Goal: Check status: Check status

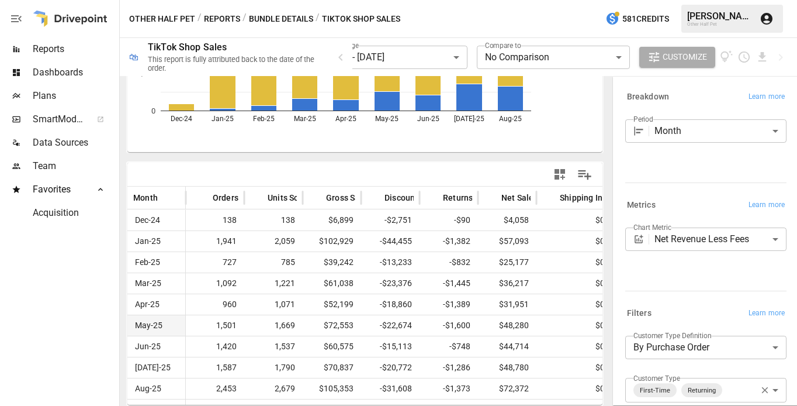
scroll to position [166, 0]
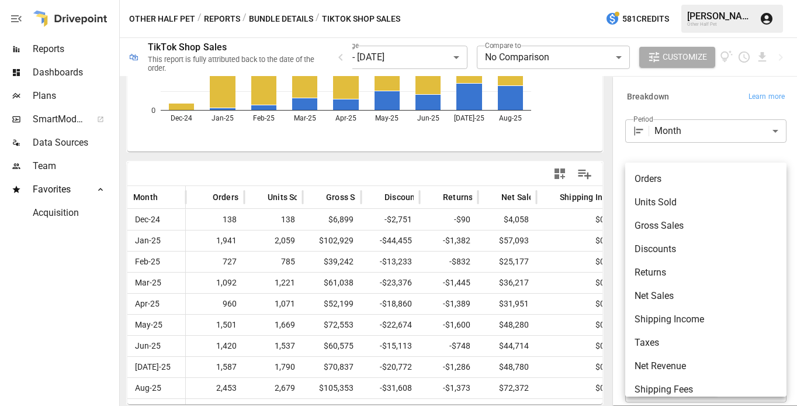
click at [691, 0] on body "**********" at bounding box center [398, 0] width 797 height 0
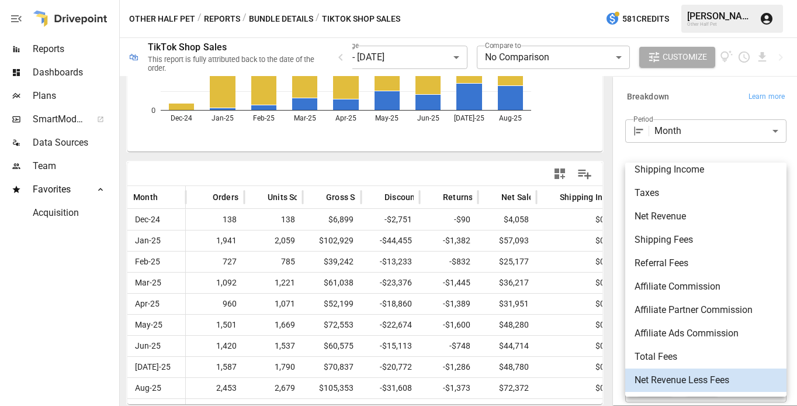
click at [693, 151] on div at bounding box center [398, 203] width 797 height 406
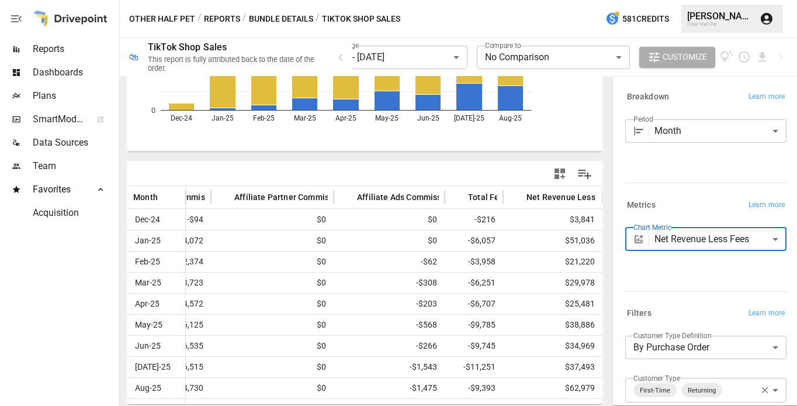
scroll to position [0, 758]
click at [224, 20] on button "Reports" at bounding box center [222, 19] width 36 height 15
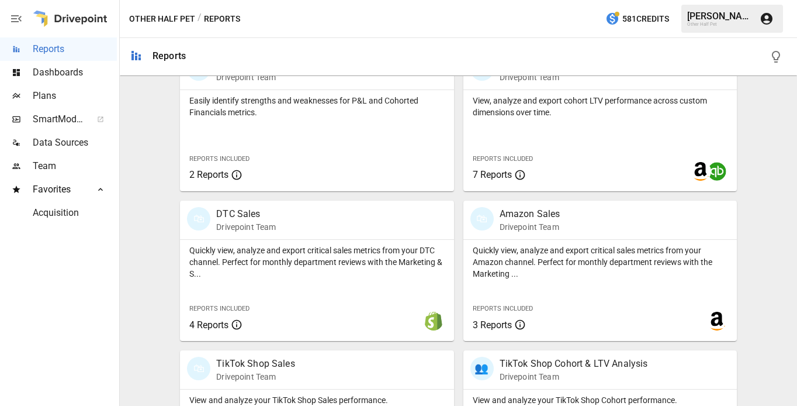
scroll to position [564, 0]
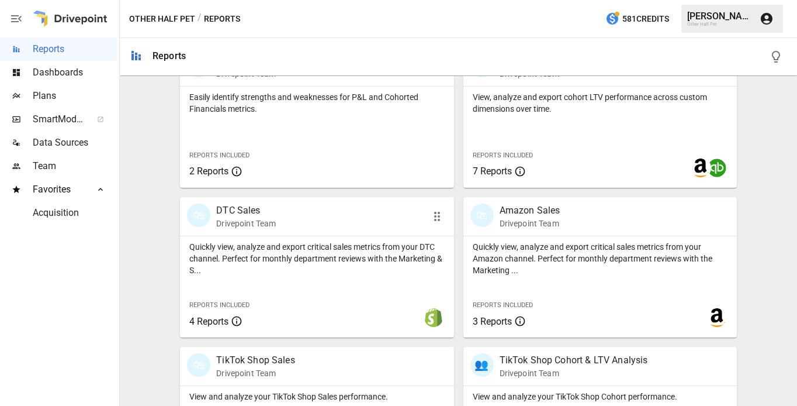
click at [246, 216] on p "DTC Sales" at bounding box center [246, 210] width 60 height 14
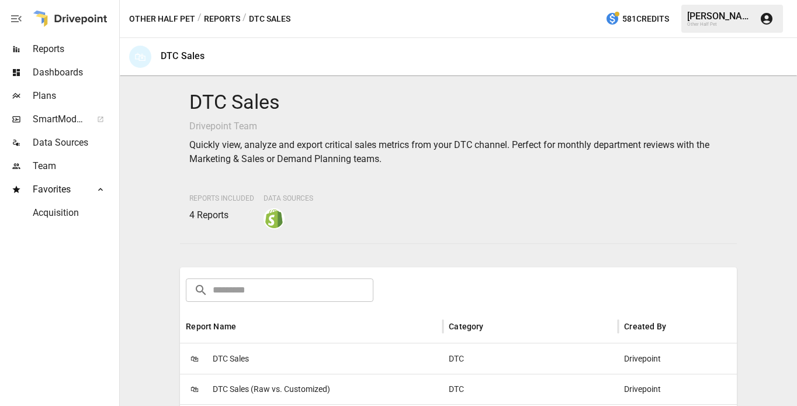
click at [280, 344] on div "🛍 DTC Sales" at bounding box center [311, 358] width 263 height 30
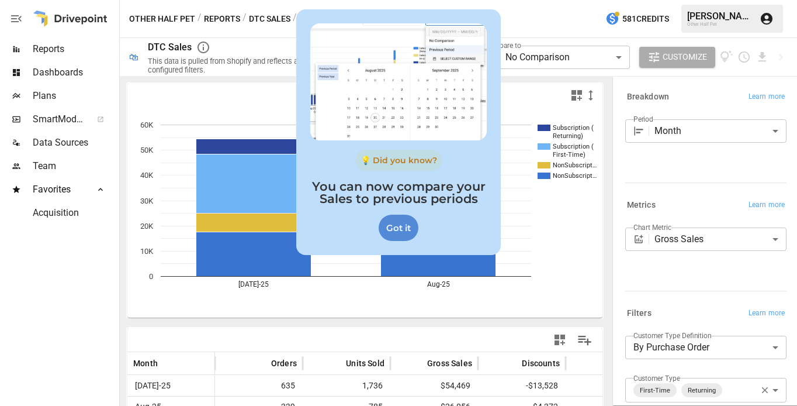
click at [404, 226] on div "Got it" at bounding box center [399, 227] width 40 height 26
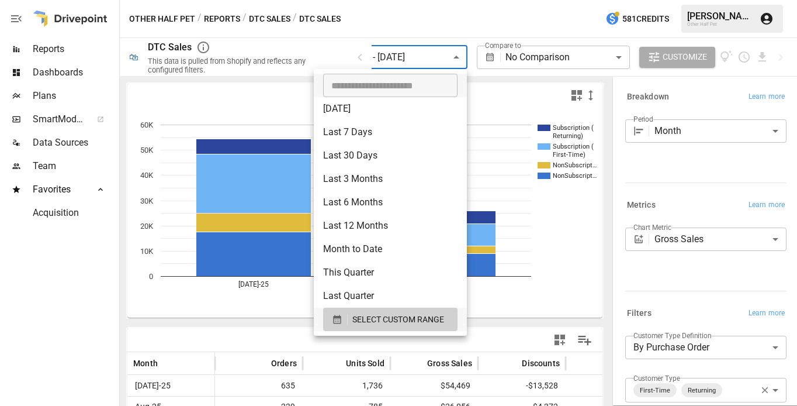
click at [431, 0] on body "**********" at bounding box center [398, 0] width 797 height 0
click at [361, 322] on span "SELECT CUSTOM RANGE" at bounding box center [398, 319] width 92 height 15
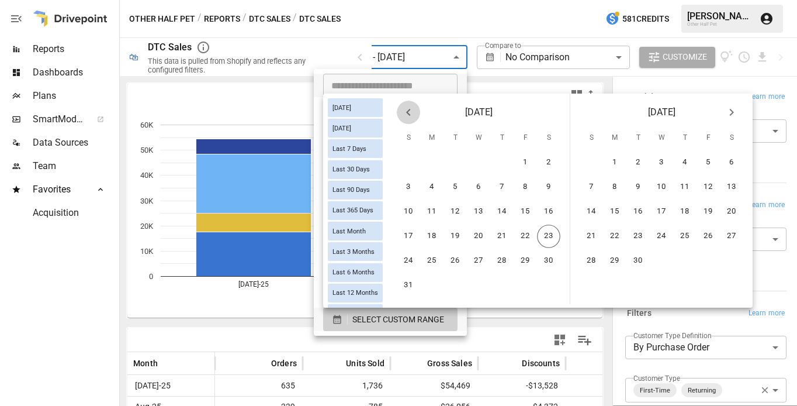
click at [419, 113] on button "Previous month" at bounding box center [408, 112] width 23 height 23
click at [415, 113] on button "Previous month" at bounding box center [408, 112] width 23 height 23
click at [411, 159] on button "1" at bounding box center [408, 162] width 23 height 23
click at [732, 112] on icon "Next month" at bounding box center [732, 112] width 4 height 7
click at [731, 234] on button "23" at bounding box center [731, 235] width 23 height 23
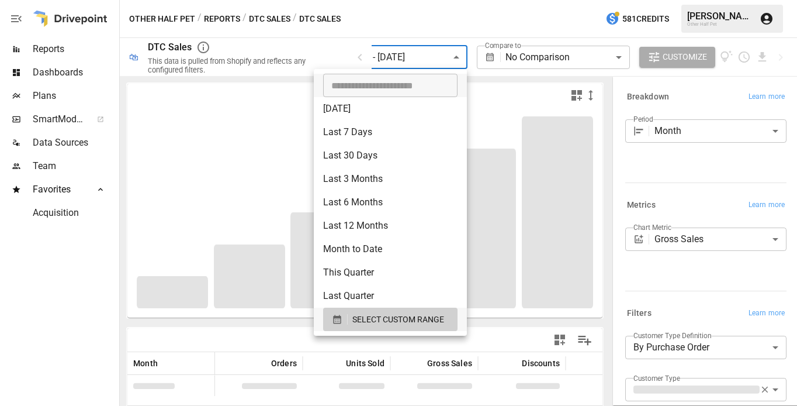
click at [746, 279] on div at bounding box center [398, 203] width 797 height 406
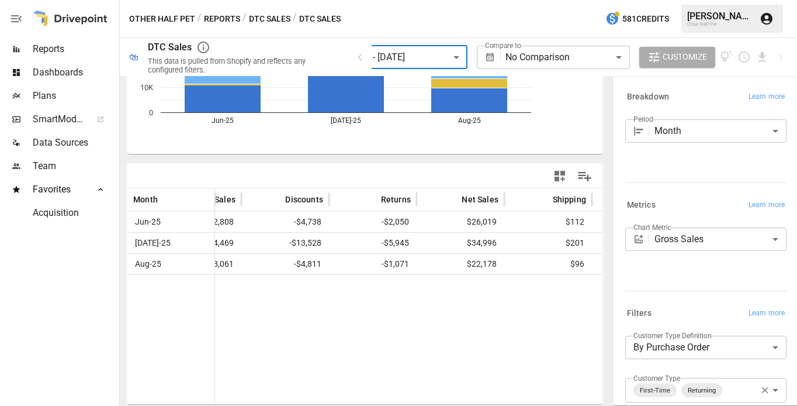
scroll to position [0, 209]
